Goal: Information Seeking & Learning: Check status

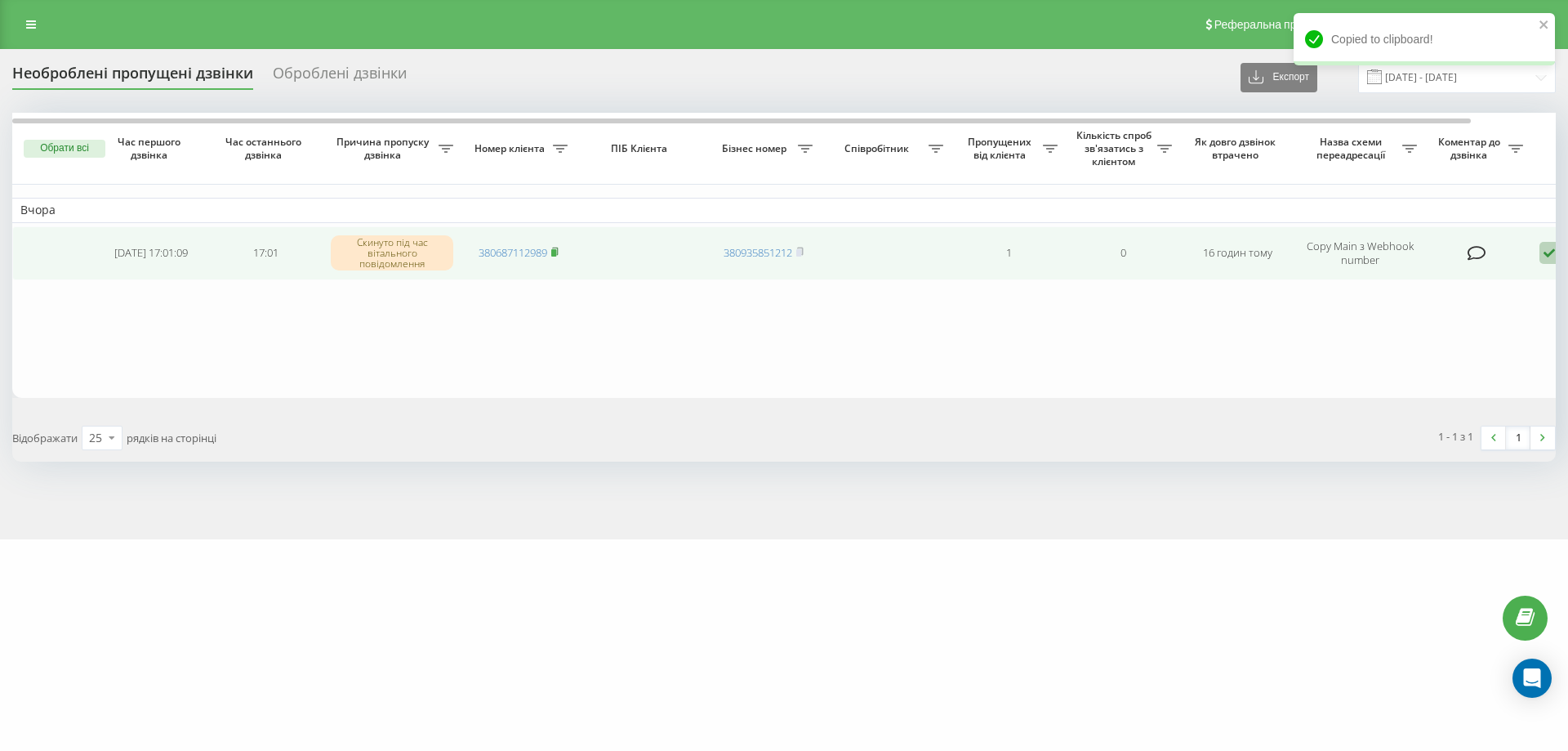
click at [556, 247] on icon at bounding box center [555, 251] width 6 height 8
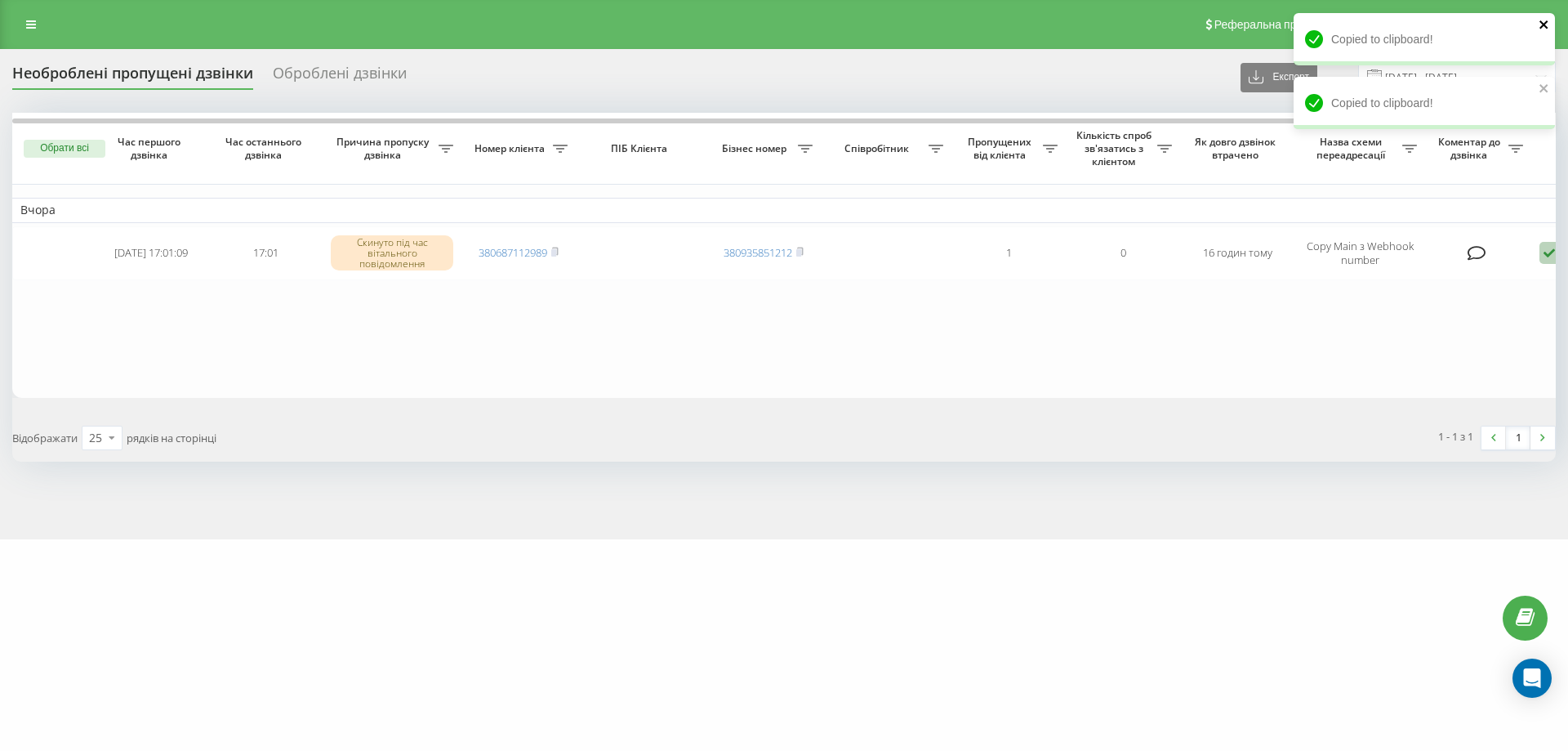
click at [1546, 31] on button "close" at bounding box center [1544, 26] width 11 height 16
click at [1541, 89] on input "[DATE] - [DATE]" at bounding box center [1458, 77] width 198 height 32
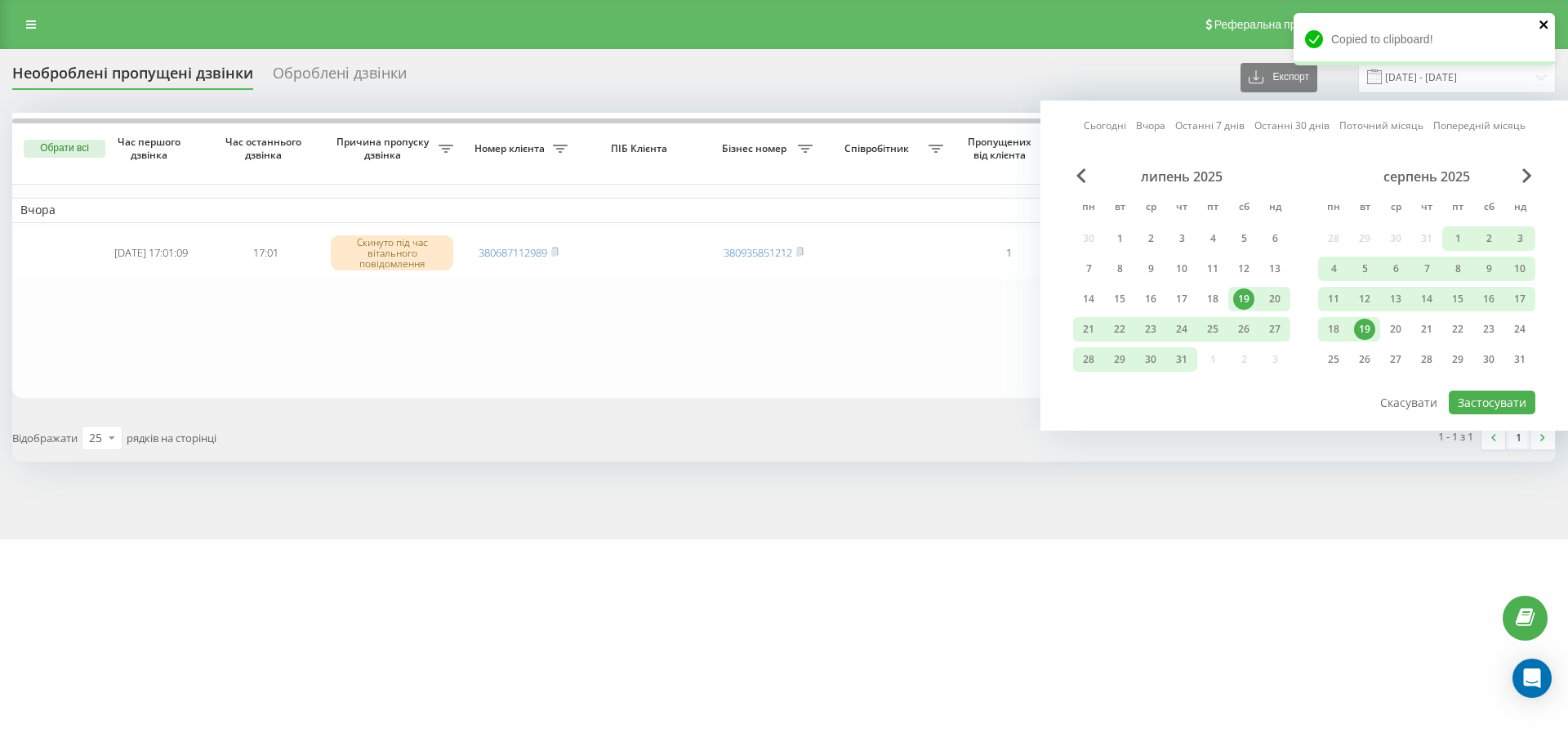
drag, startPoint x: 1542, startPoint y: 26, endPoint x: 1037, endPoint y: 44, distance: 505.3
click at [1541, 26] on icon "close" at bounding box center [1543, 24] width 8 height 8
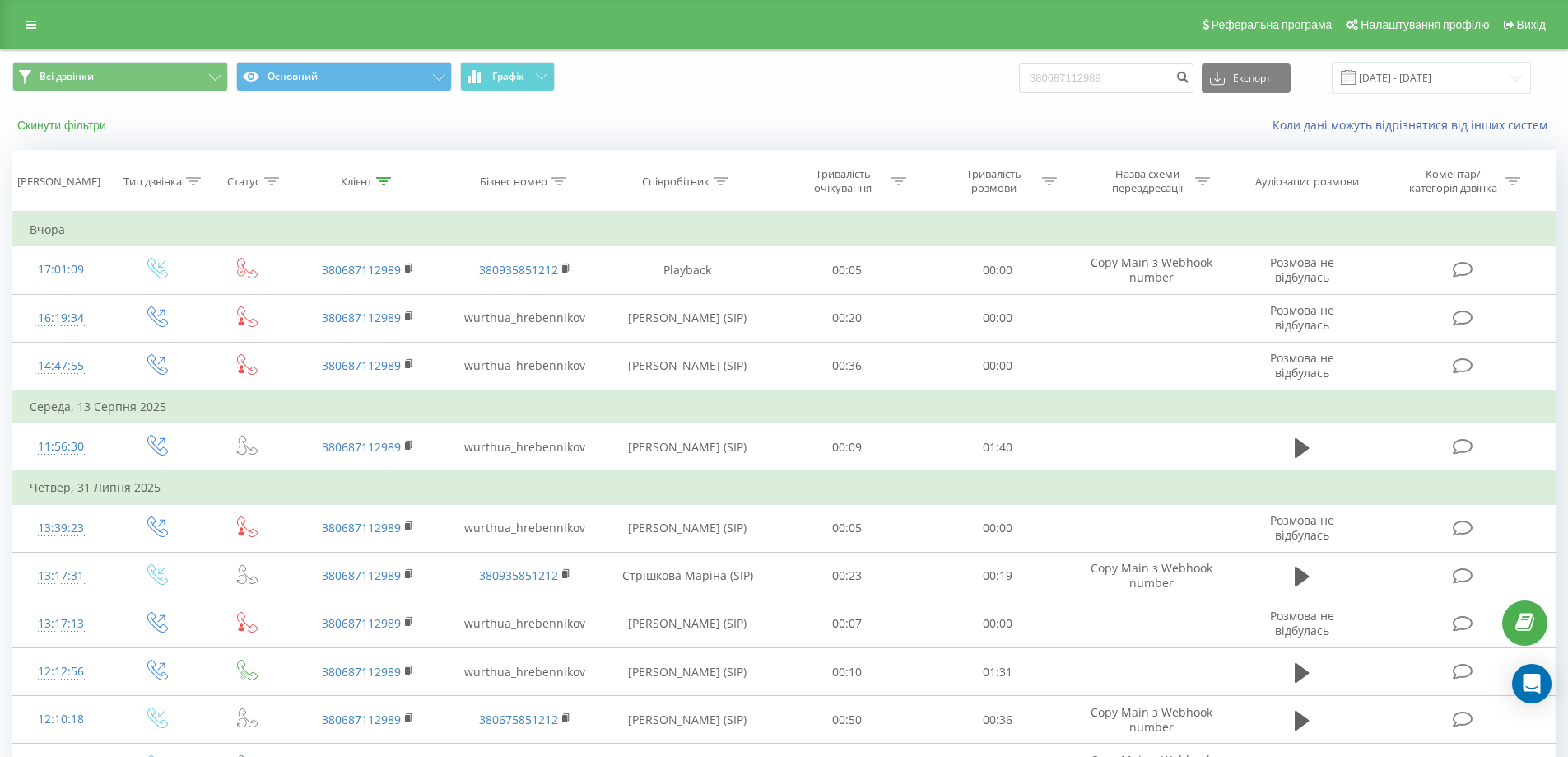
click at [95, 130] on button "Скинути фільтри" at bounding box center [63, 125] width 102 height 15
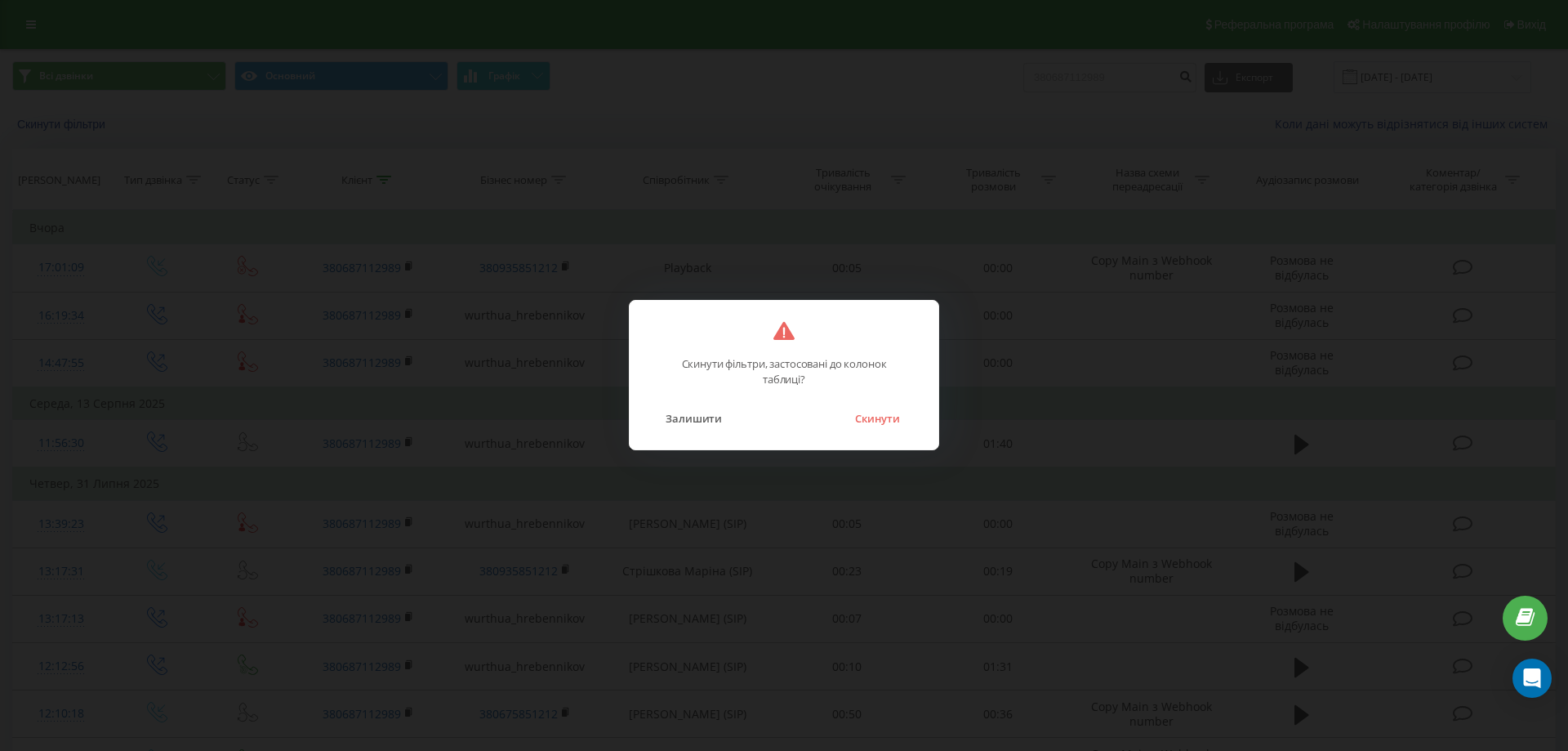
click at [886, 405] on div "Залишити Скинути" at bounding box center [784, 408] width 276 height 41
click at [884, 414] on button "Скинути" at bounding box center [877, 418] width 61 height 22
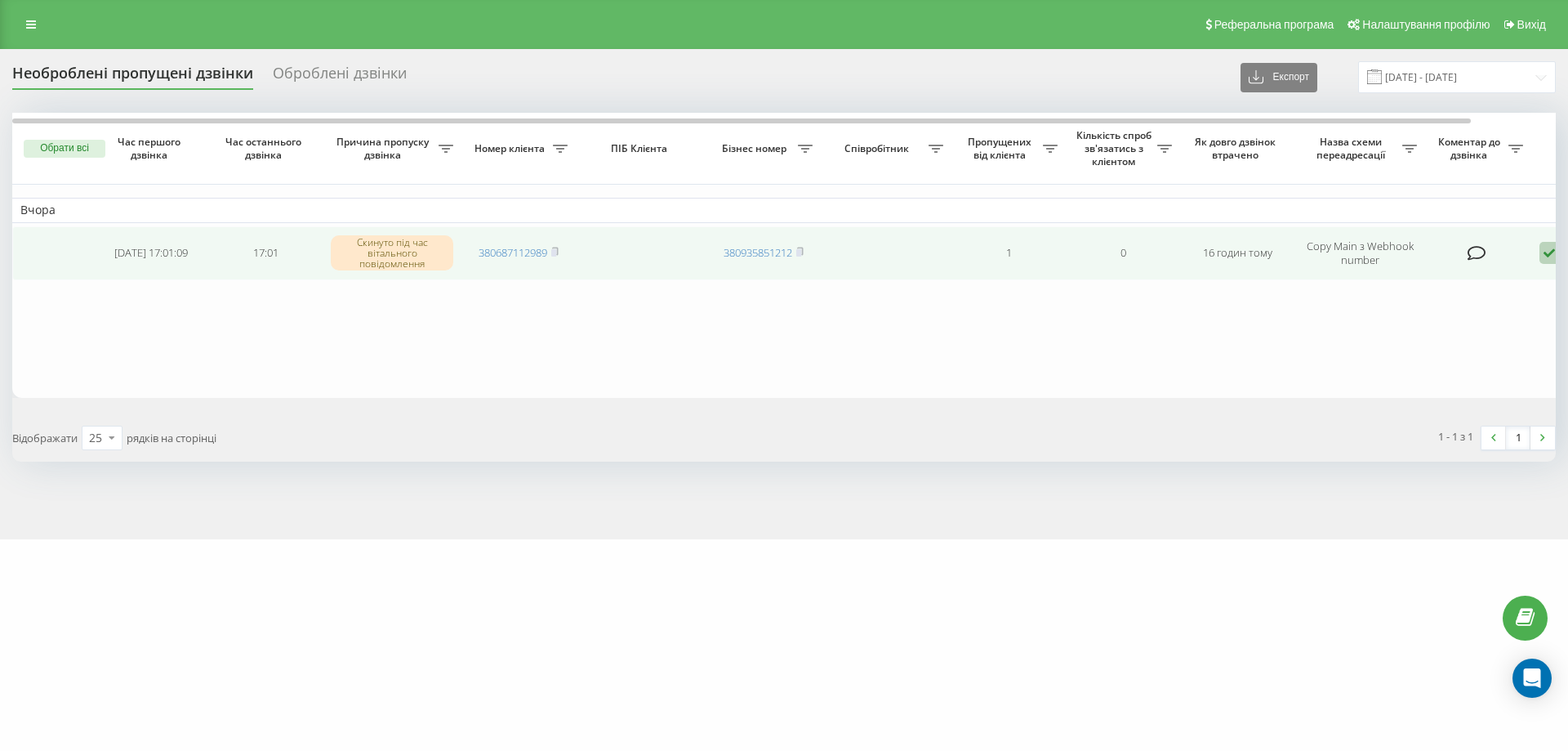
click at [1542, 258] on icon at bounding box center [1549, 253] width 20 height 22
click at [1414, 309] on span "Зв'язався з клієнтом за допомогою іншого каналу" at bounding box center [1480, 308] width 279 height 16
